Goal: Find specific page/section: Find specific page/section

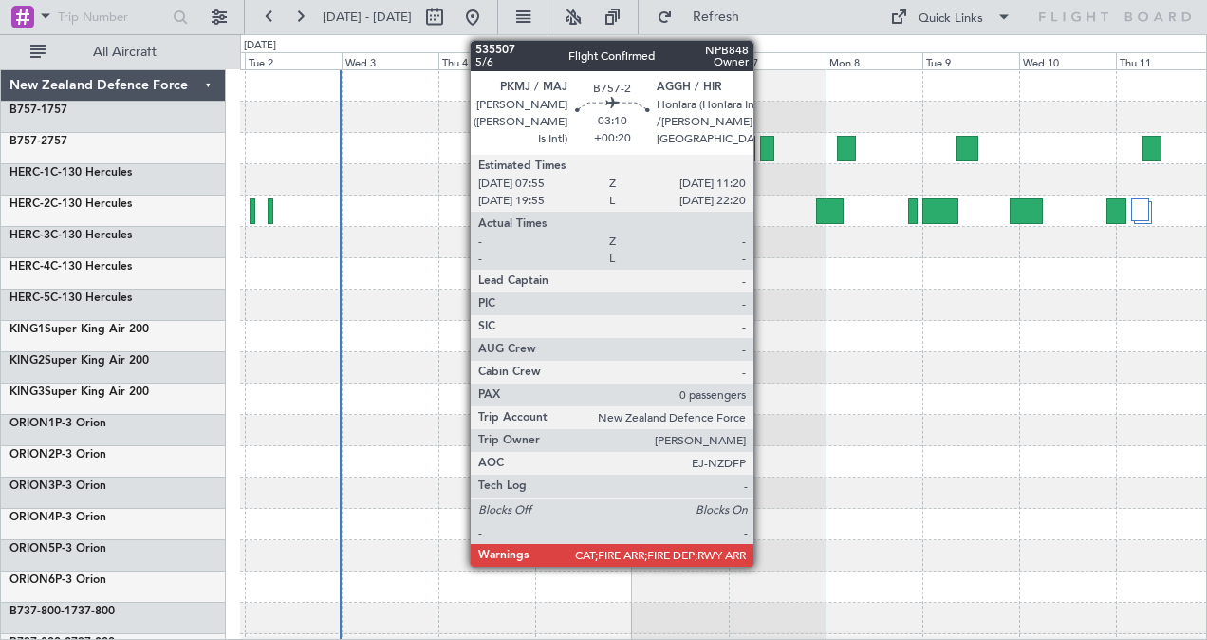
click at [763, 148] on div at bounding box center [767, 149] width 14 height 26
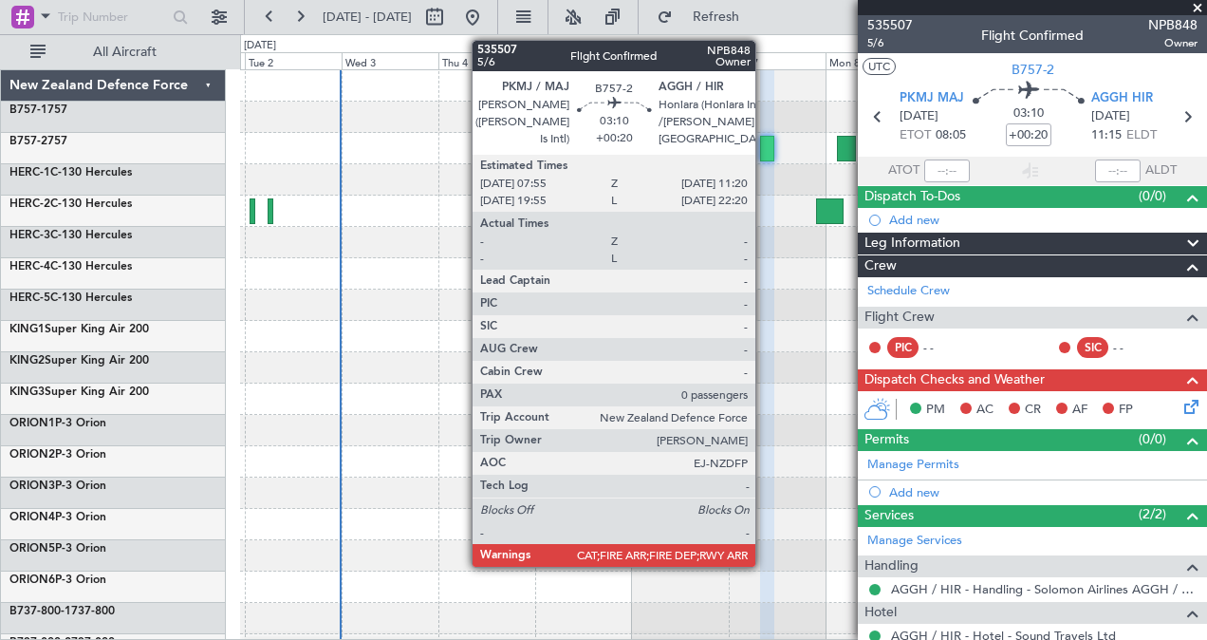
click at [765, 146] on div at bounding box center [767, 149] width 14 height 26
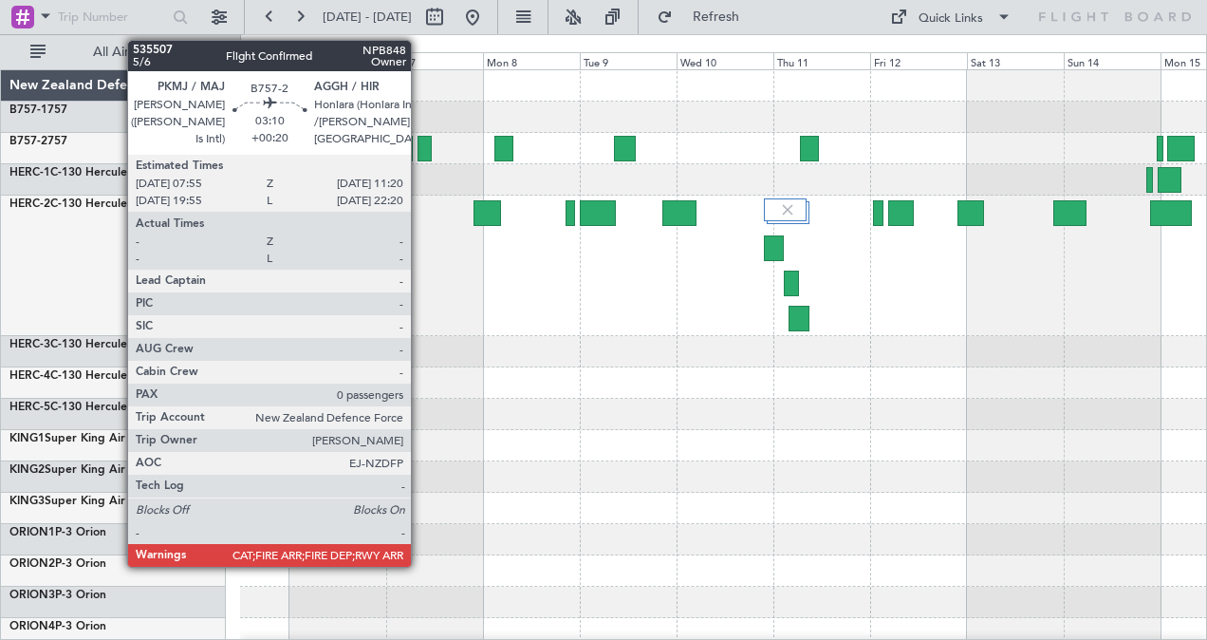
click at [420, 147] on div at bounding box center [425, 149] width 14 height 26
